Goal: Task Accomplishment & Management: Manage account settings

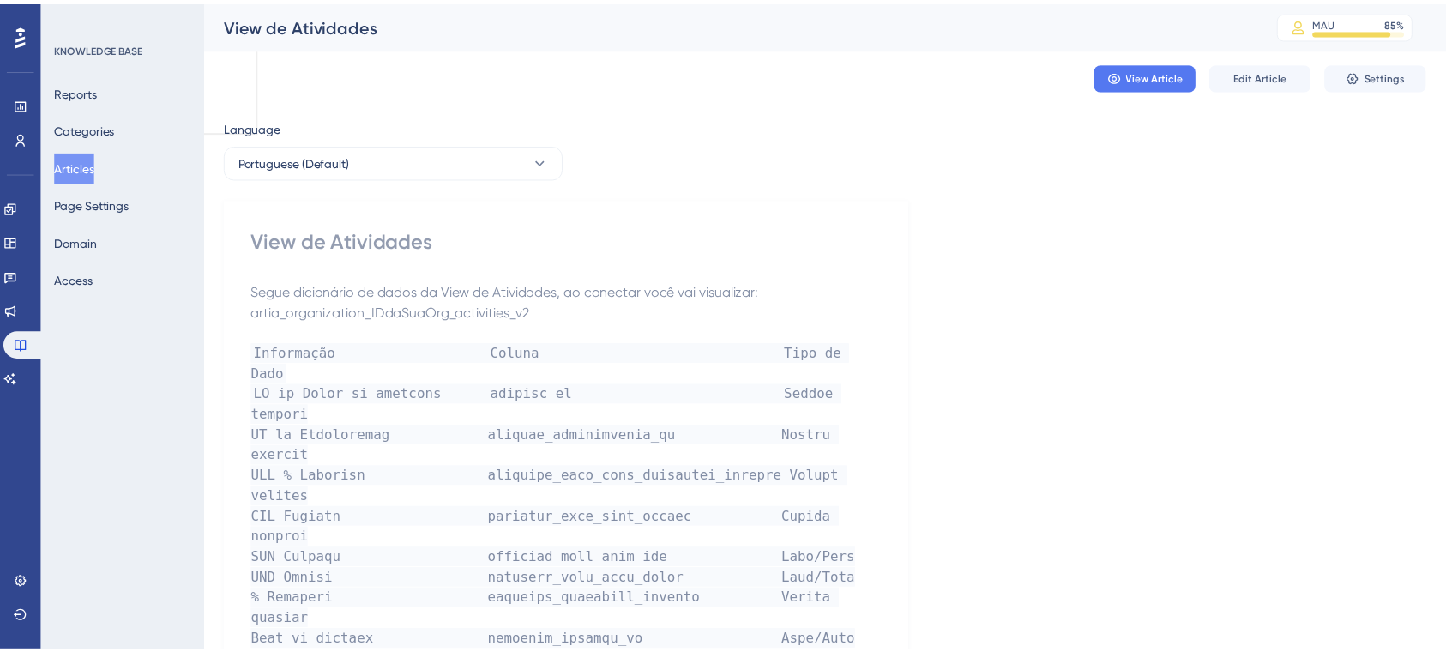
scroll to position [163, 0]
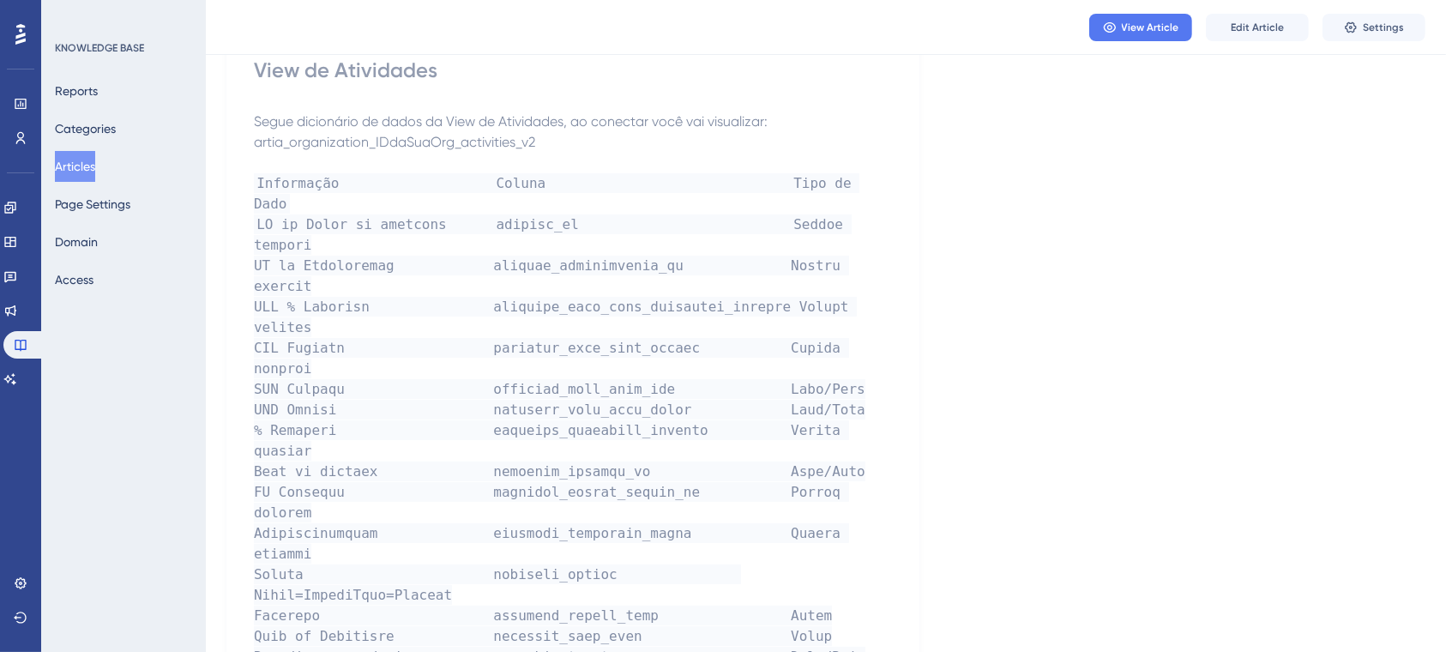
click at [78, 171] on button "Articles" at bounding box center [75, 166] width 40 height 31
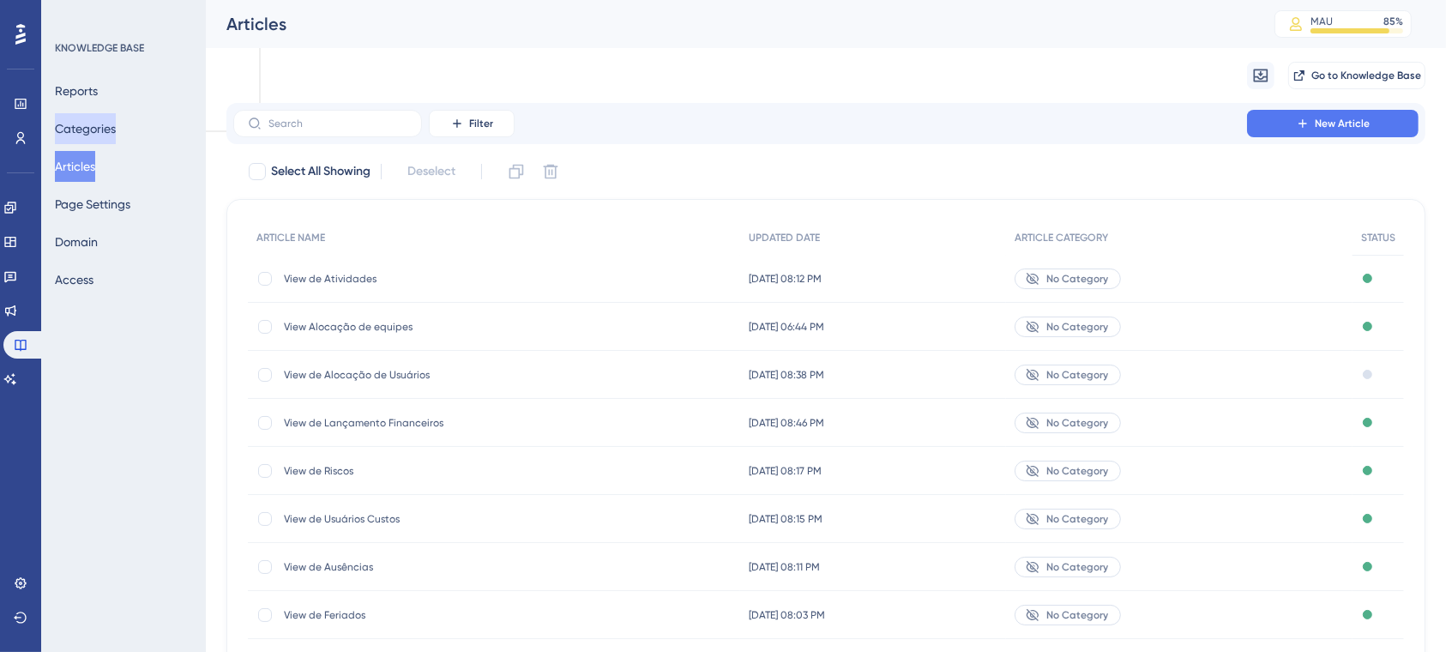
click at [116, 129] on button "Categories" at bounding box center [85, 128] width 61 height 31
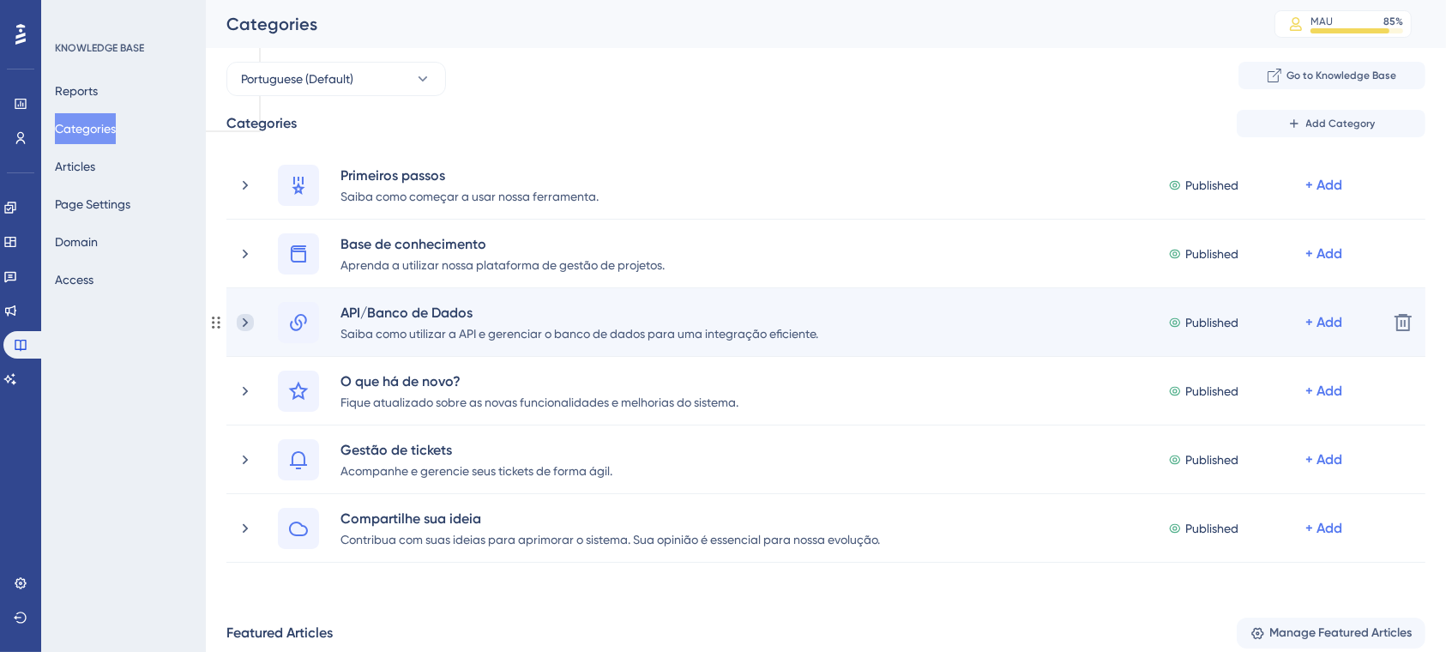
click at [244, 316] on icon at bounding box center [245, 322] width 17 height 17
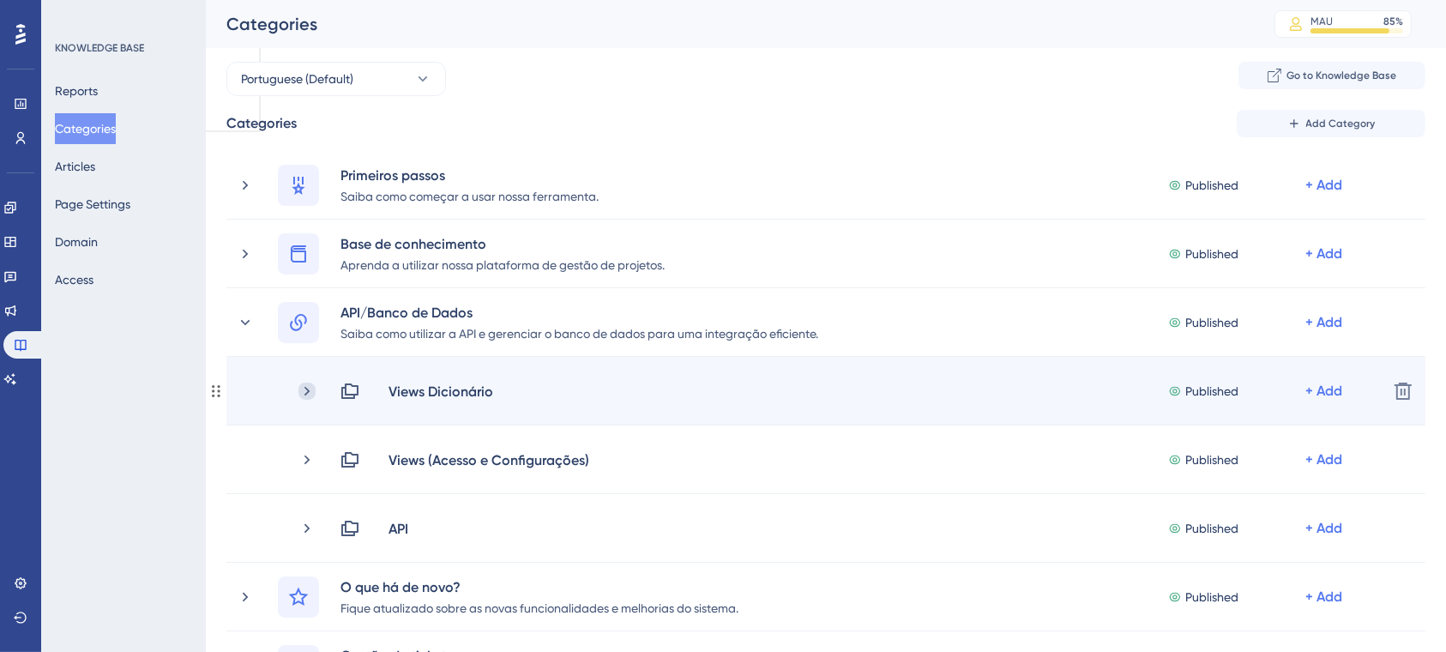
click at [304, 392] on icon at bounding box center [306, 390] width 17 height 17
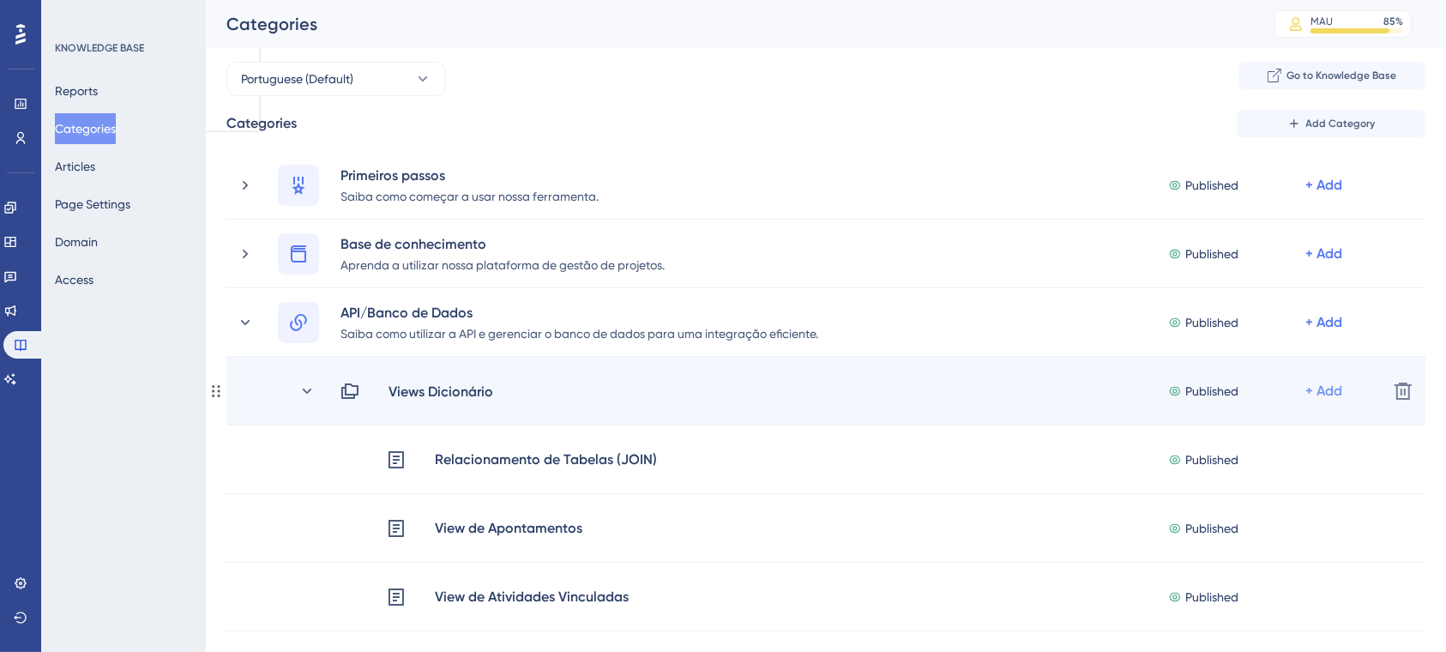
click at [1324, 392] on div "+ Add" at bounding box center [1323, 391] width 37 height 21
click at [1228, 449] on div "Add Articles Add Articles" at bounding box center [1256, 436] width 122 height 34
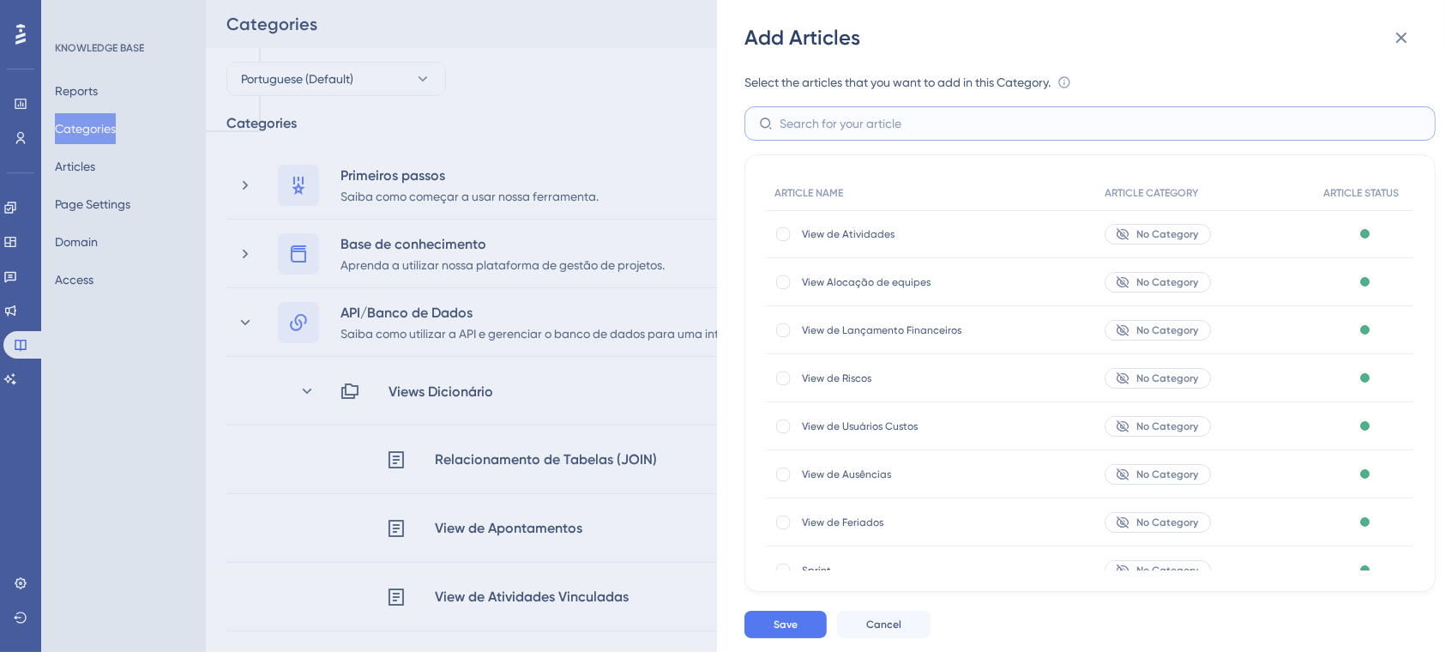
click at [882, 117] on input "text" at bounding box center [1099, 123] width 641 height 19
click at [781, 242] on div at bounding box center [782, 234] width 17 height 17
checkbox input "true"
click at [783, 631] on span "Save" at bounding box center [785, 624] width 24 height 14
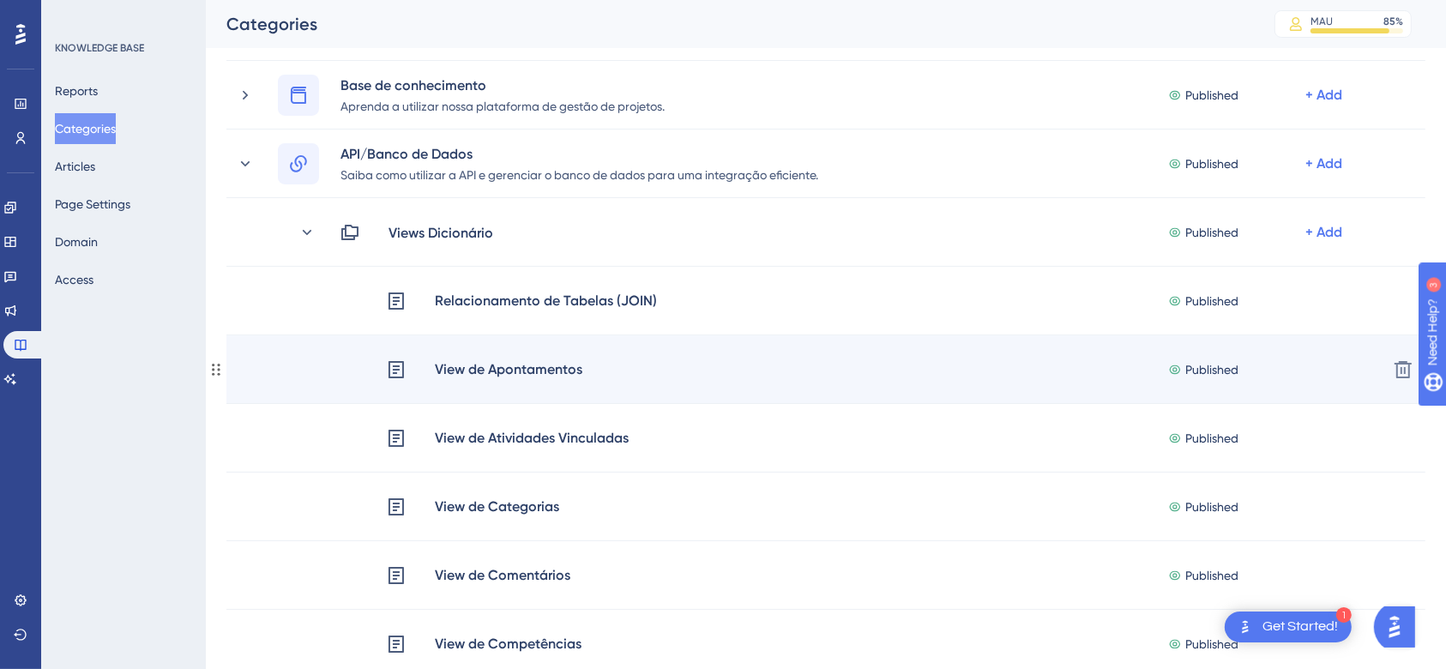
click at [606, 363] on div "View de Apontamentos Published + Add" at bounding box center [880, 369] width 988 height 22
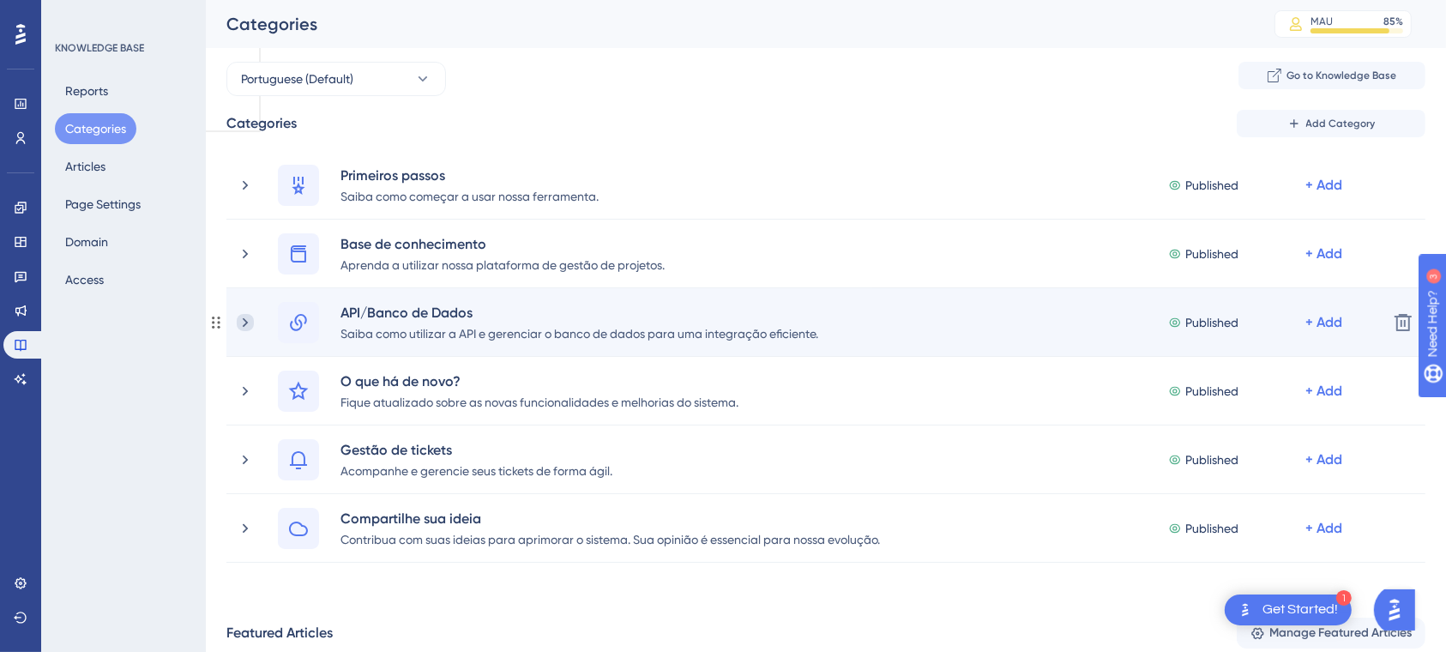
click at [250, 325] on icon at bounding box center [245, 322] width 17 height 17
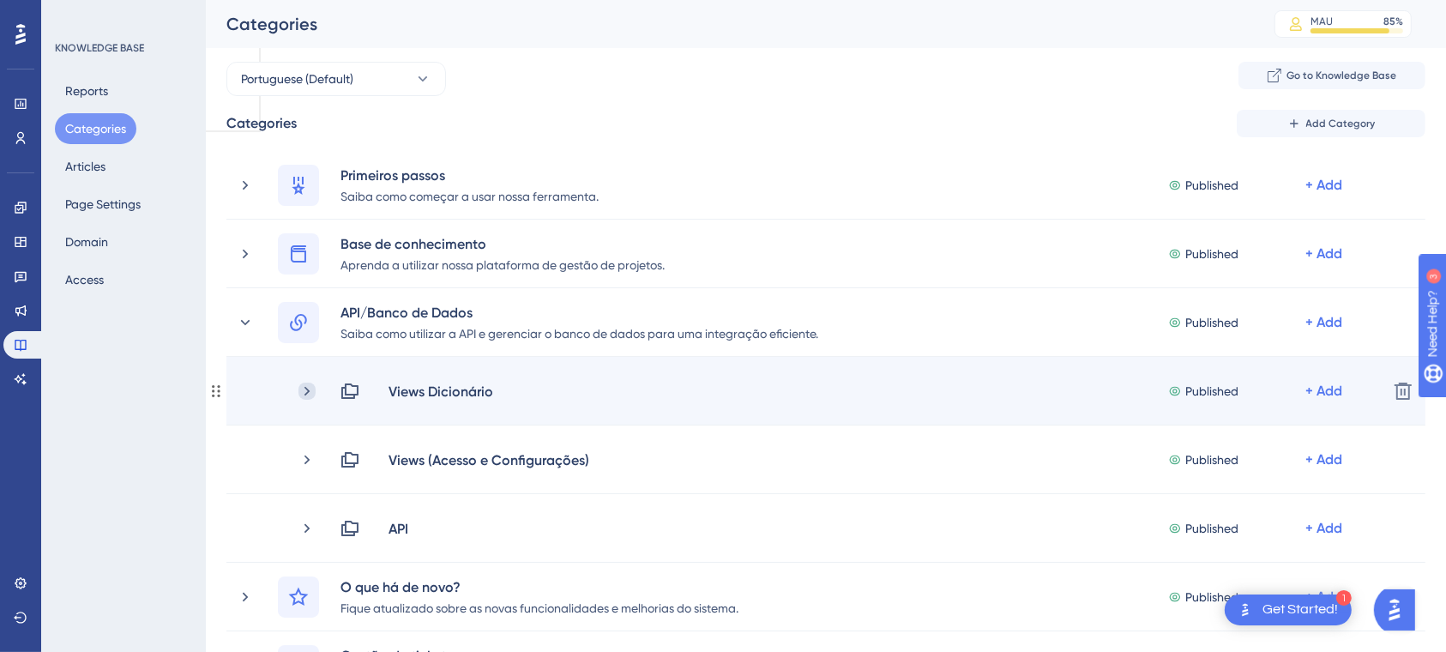
click at [304, 389] on icon at bounding box center [306, 390] width 17 height 17
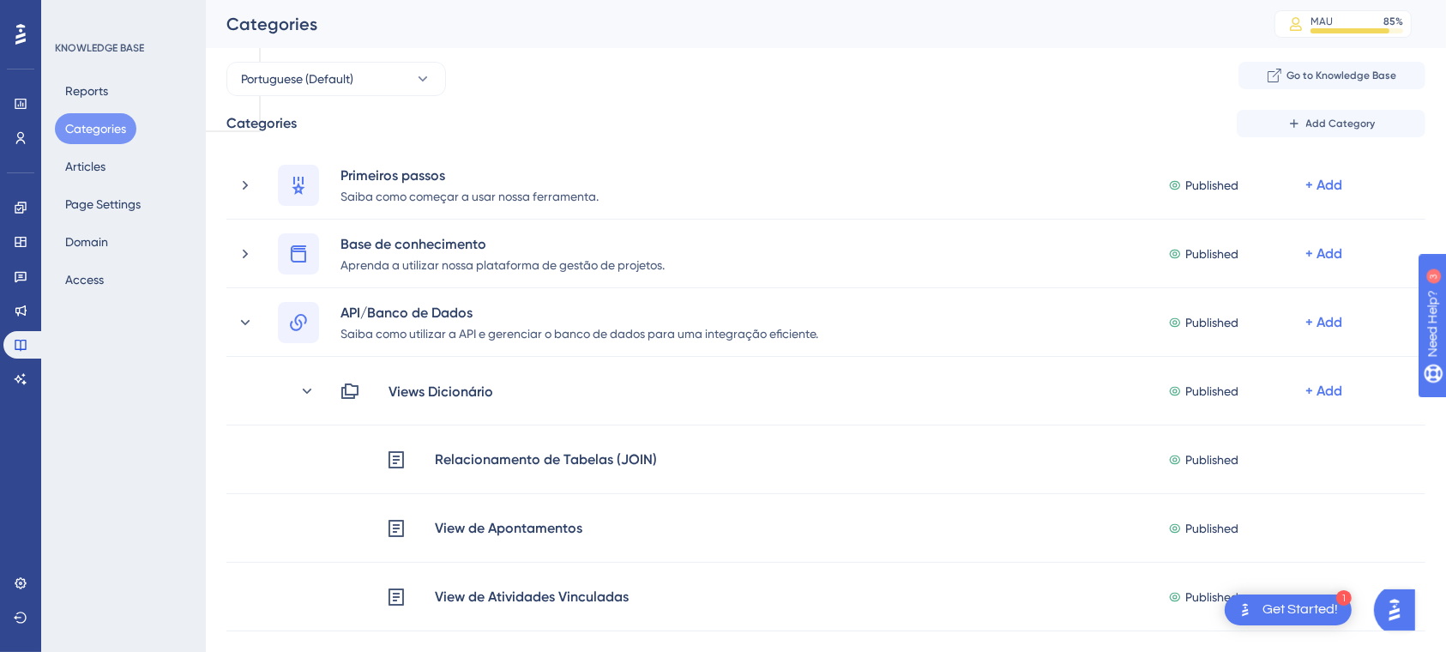
drag, startPoint x: 1444, startPoint y: 107, endPoint x: 1437, endPoint y: 163, distance: 56.2
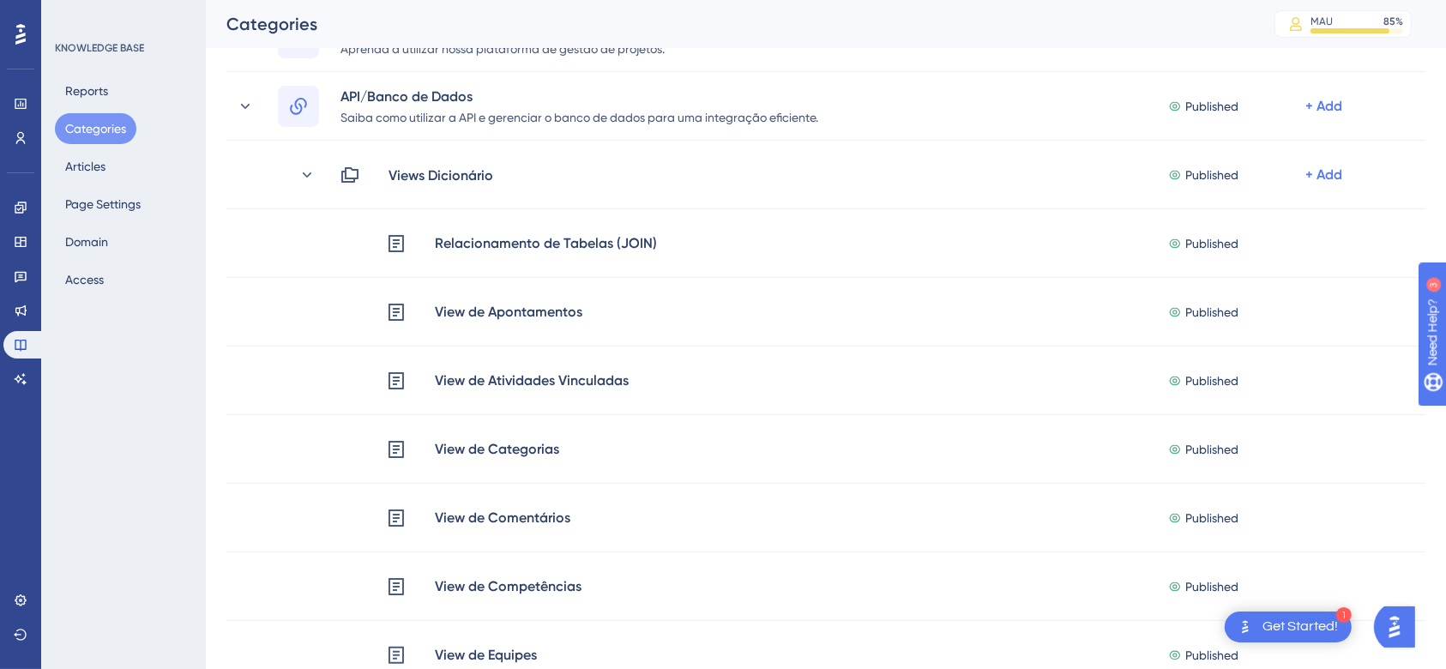
scroll to position [303, 0]
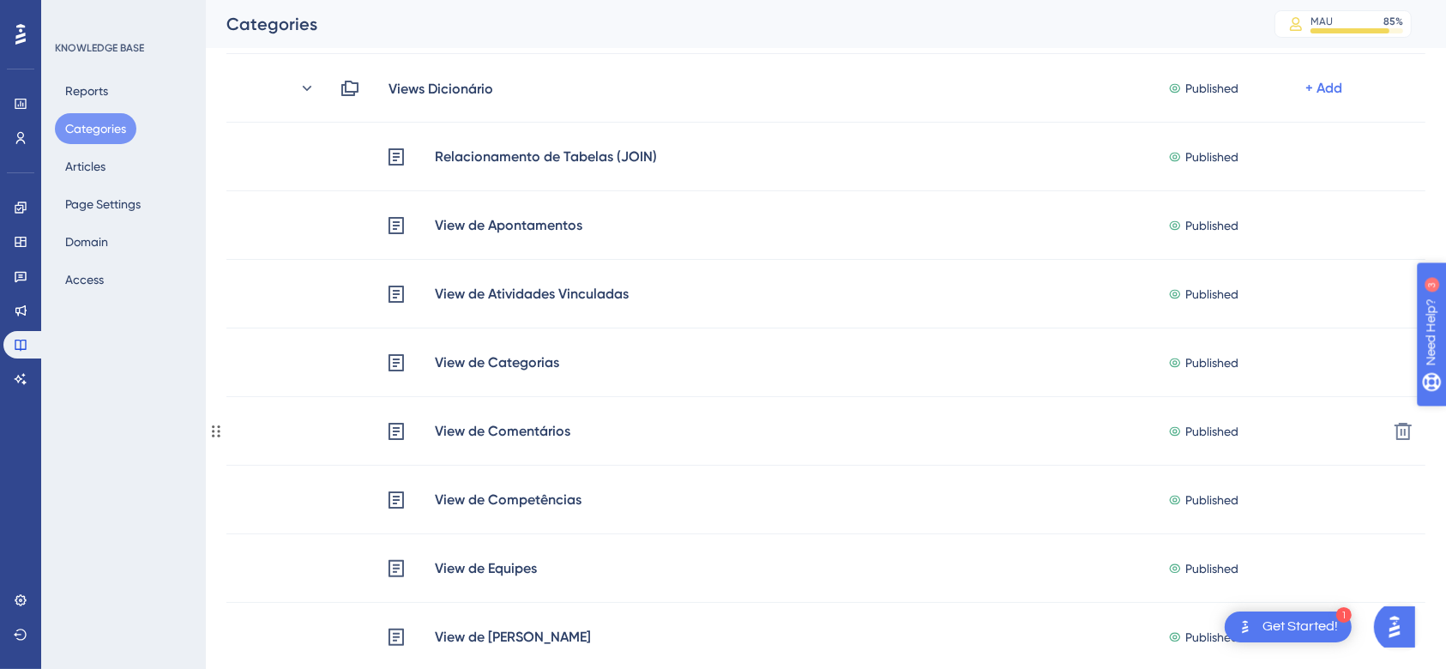
drag, startPoint x: 1445, startPoint y: 219, endPoint x: 1461, endPoint y: 371, distance: 153.5
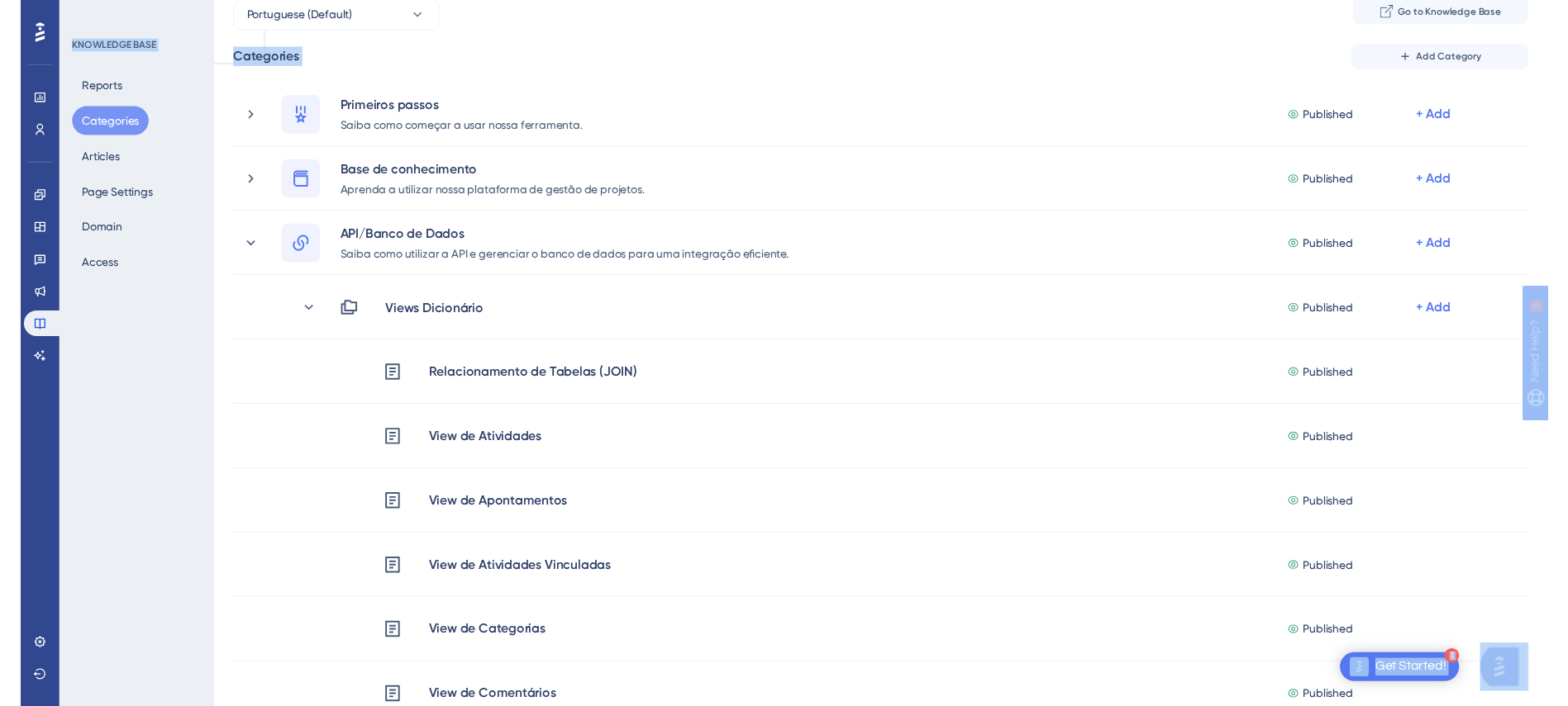
scroll to position [0, 0]
